Goal: Task Accomplishment & Management: Use online tool/utility

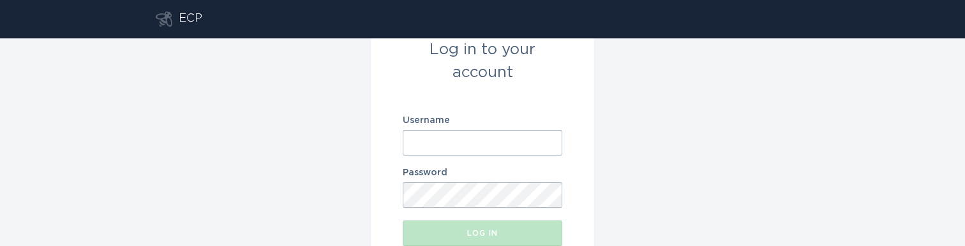
click at [483, 139] on input "Username" at bounding box center [483, 143] width 160 height 26
paste input "[EMAIL_ADDRESS][DOMAIN_NAME]"
type input "[EMAIL_ADDRESS][DOMAIN_NAME]"
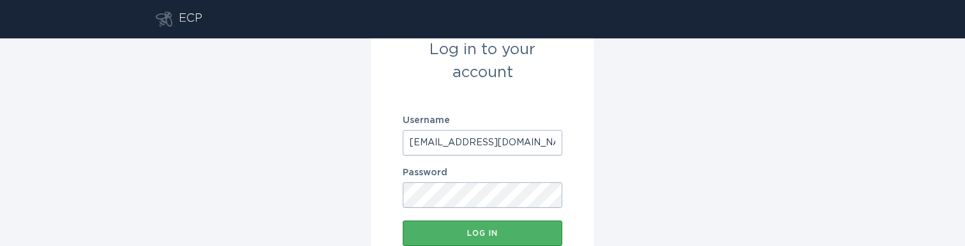
scroll to position [0, 0]
click at [481, 233] on div "Log in" at bounding box center [482, 234] width 147 height 8
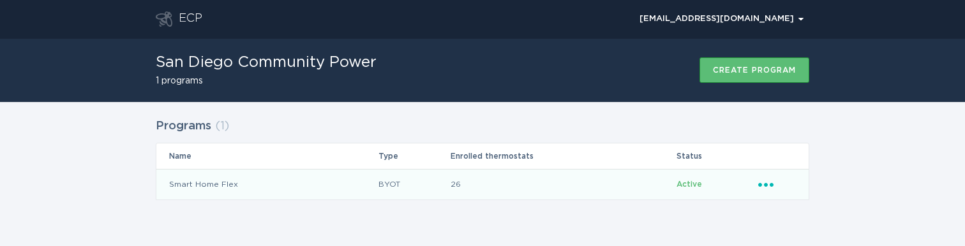
click at [775, 187] on icon "Ellipsis" at bounding box center [767, 182] width 18 height 11
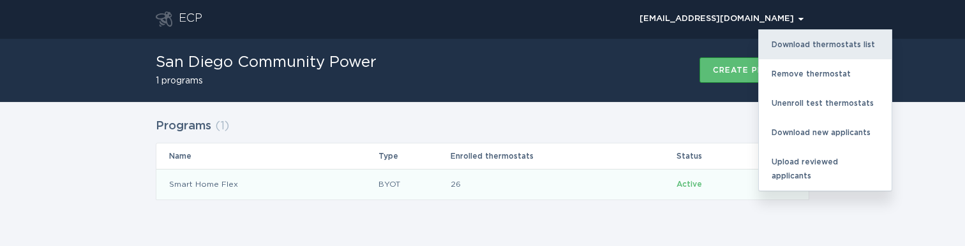
click at [835, 47] on div "Download thermostats list" at bounding box center [825, 44] width 133 height 29
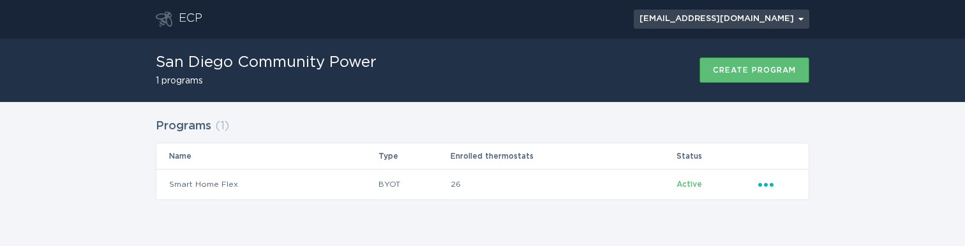
click at [744, 23] on div "[EMAIL_ADDRESS][DOMAIN_NAME] Chevron" at bounding box center [722, 19] width 164 height 8
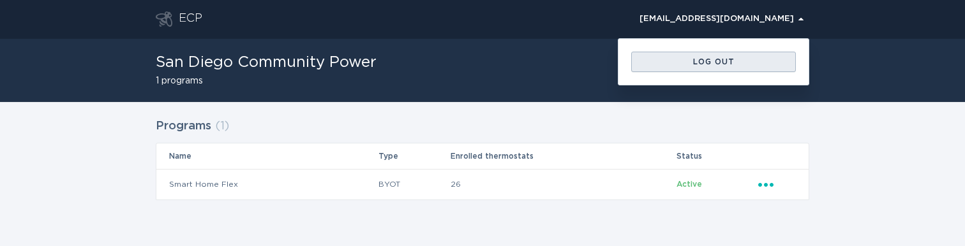
click at [734, 59] on div "Log out" at bounding box center [714, 62] width 152 height 8
